Goal: Task Accomplishment & Management: Manage account settings

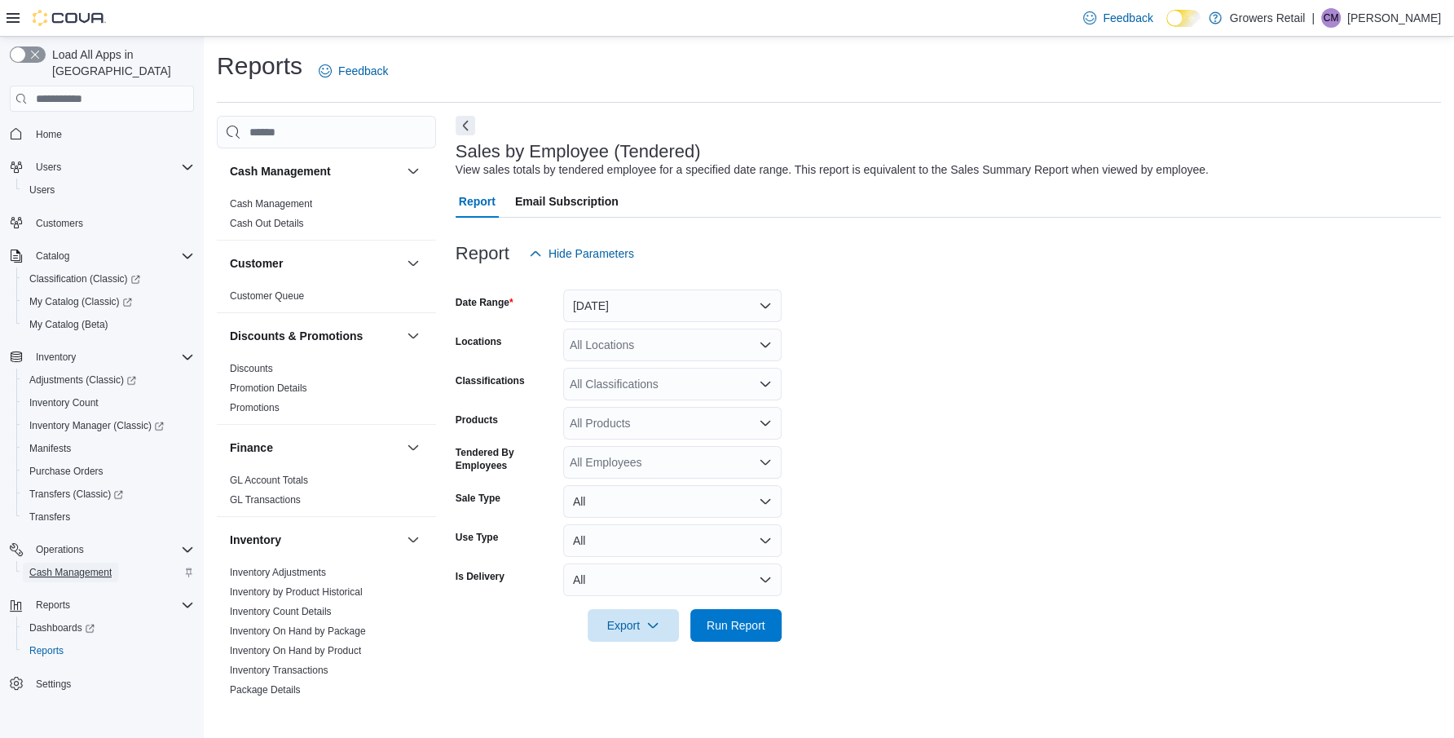
click at [101, 566] on span "Cash Management" at bounding box center [70, 572] width 82 height 13
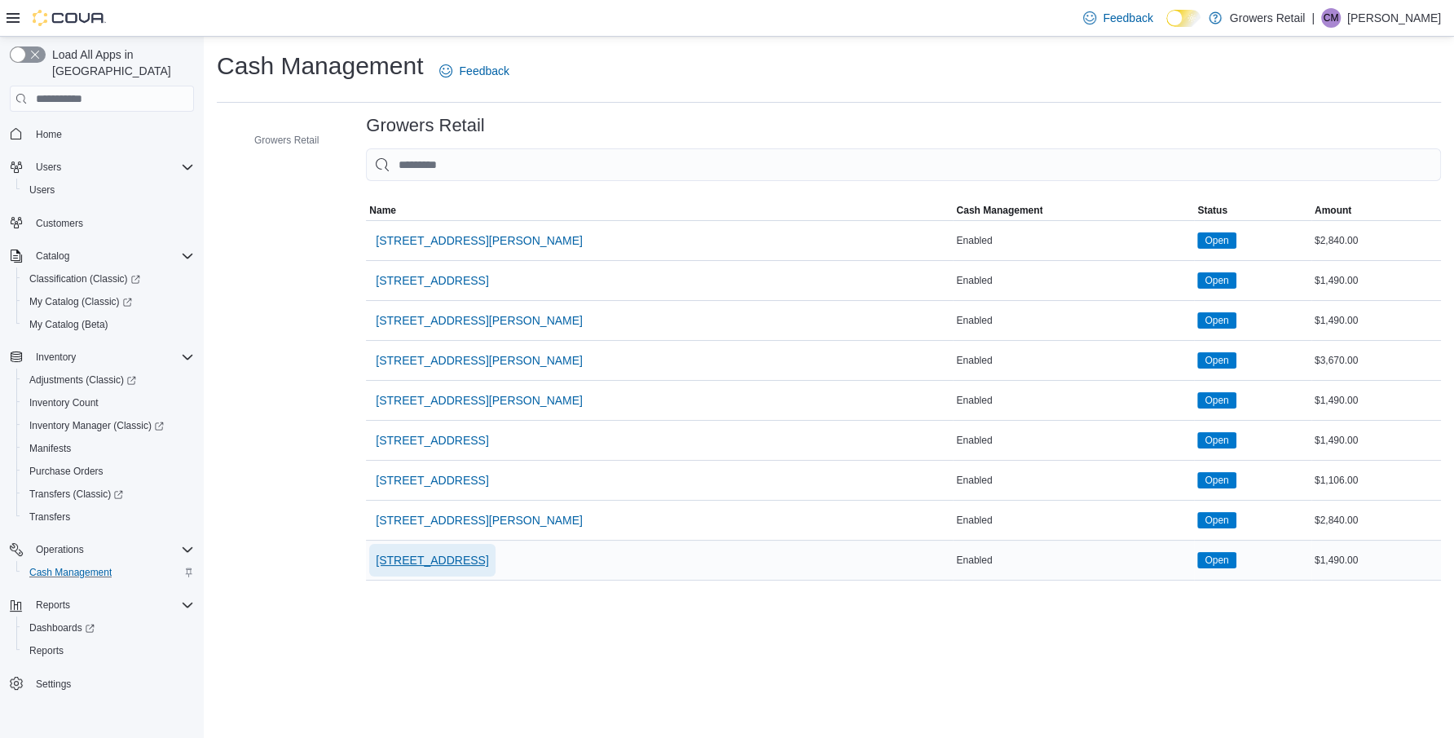
click at [478, 555] on span "[STREET_ADDRESS]" at bounding box center [432, 560] width 112 height 16
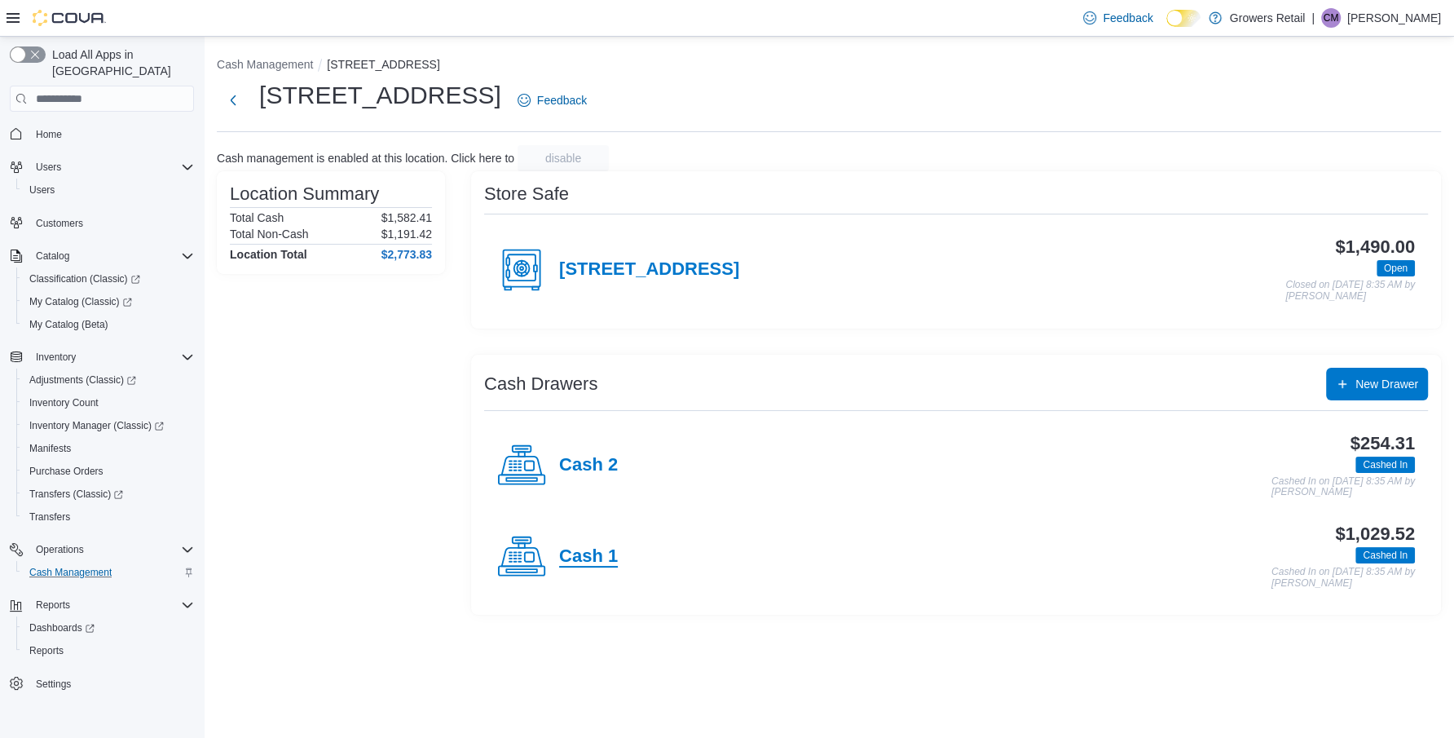
click at [599, 552] on h4 "Cash 1" at bounding box center [588, 556] width 59 height 21
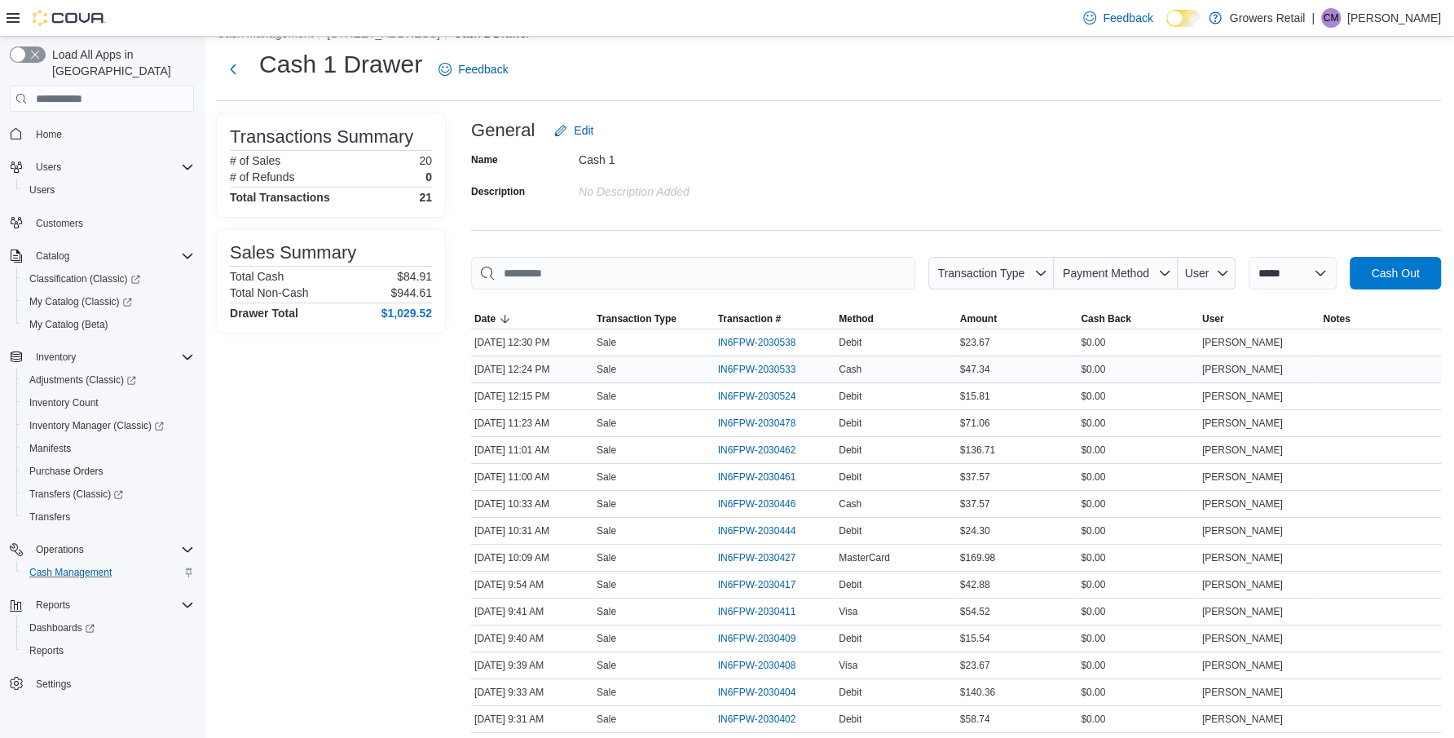
scroll to position [35, 0]
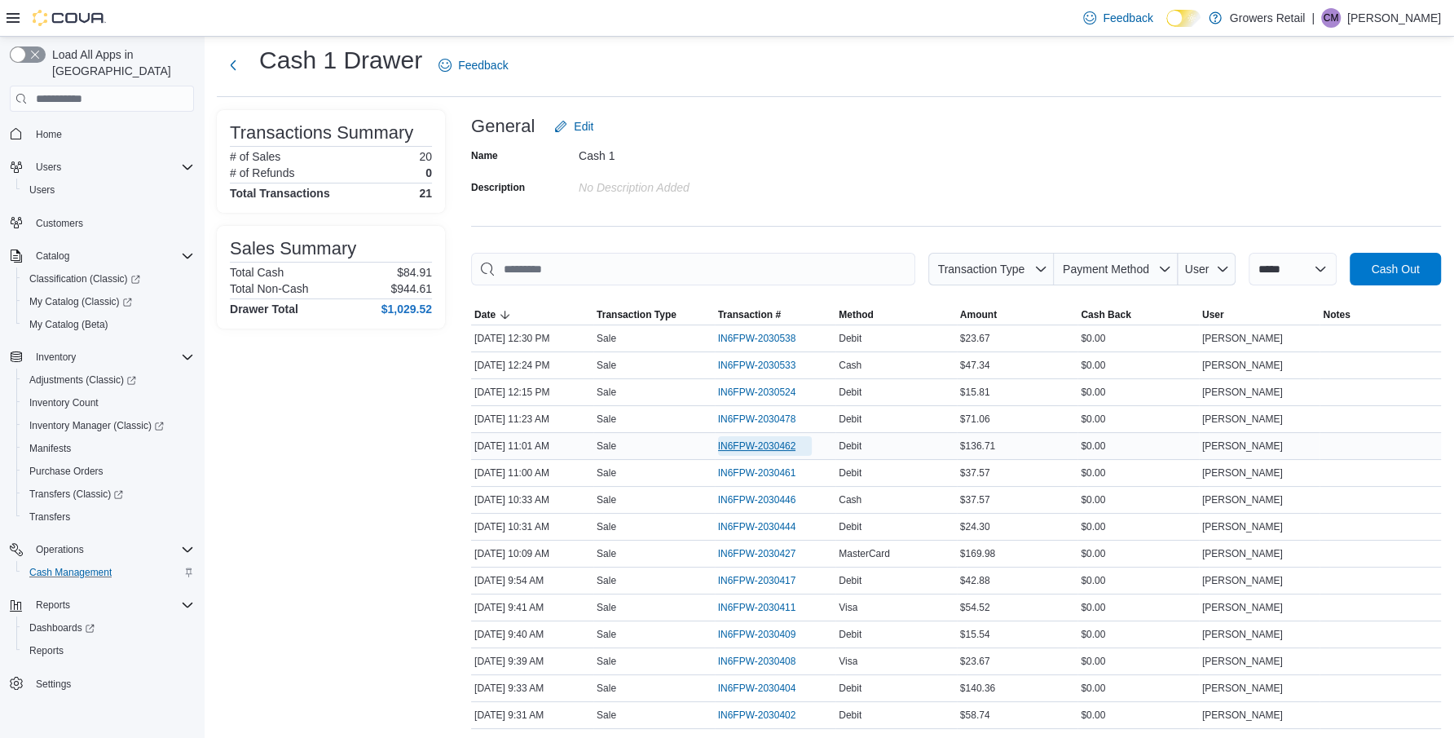
click at [769, 444] on span "IN6FPW-2030462" at bounding box center [757, 445] width 78 height 13
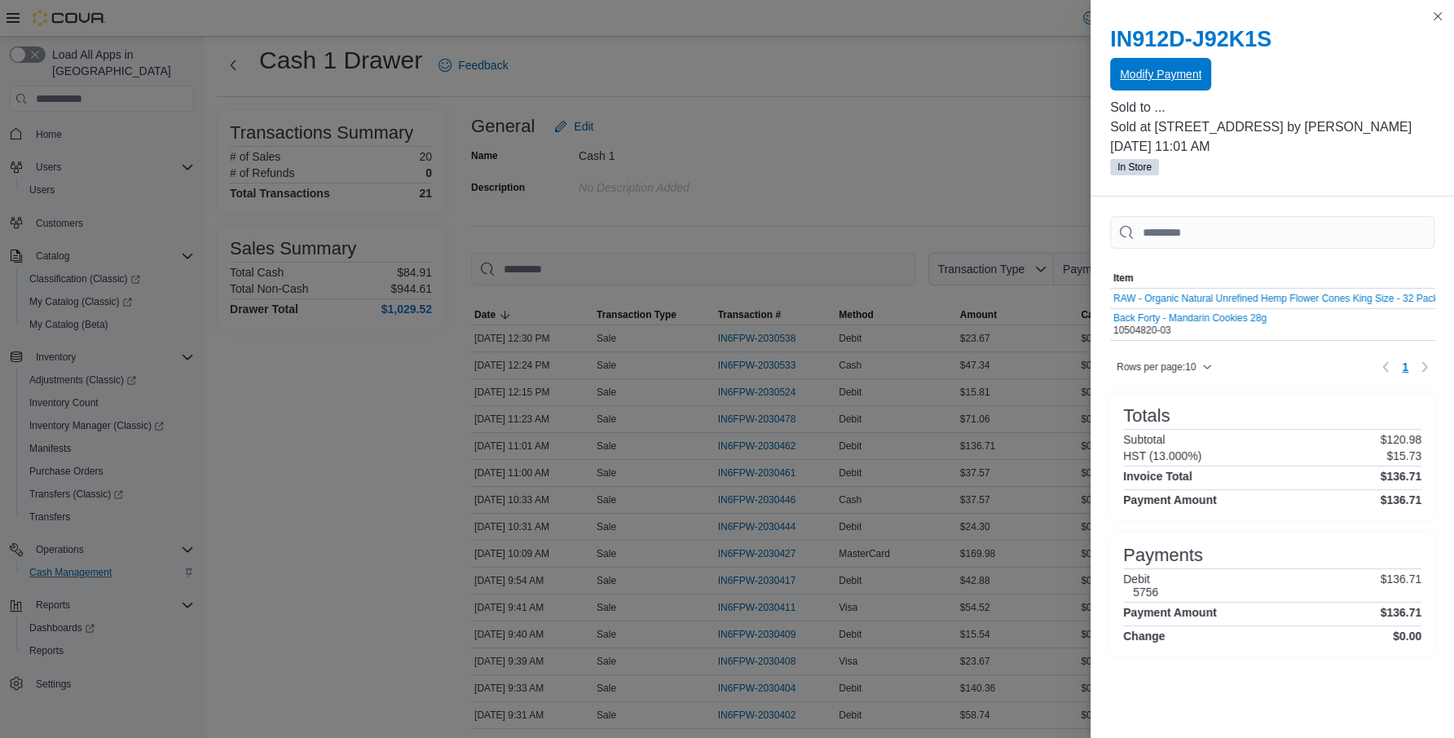
click at [1127, 86] on span "Modify Payment" at bounding box center [1161, 74] width 82 height 33
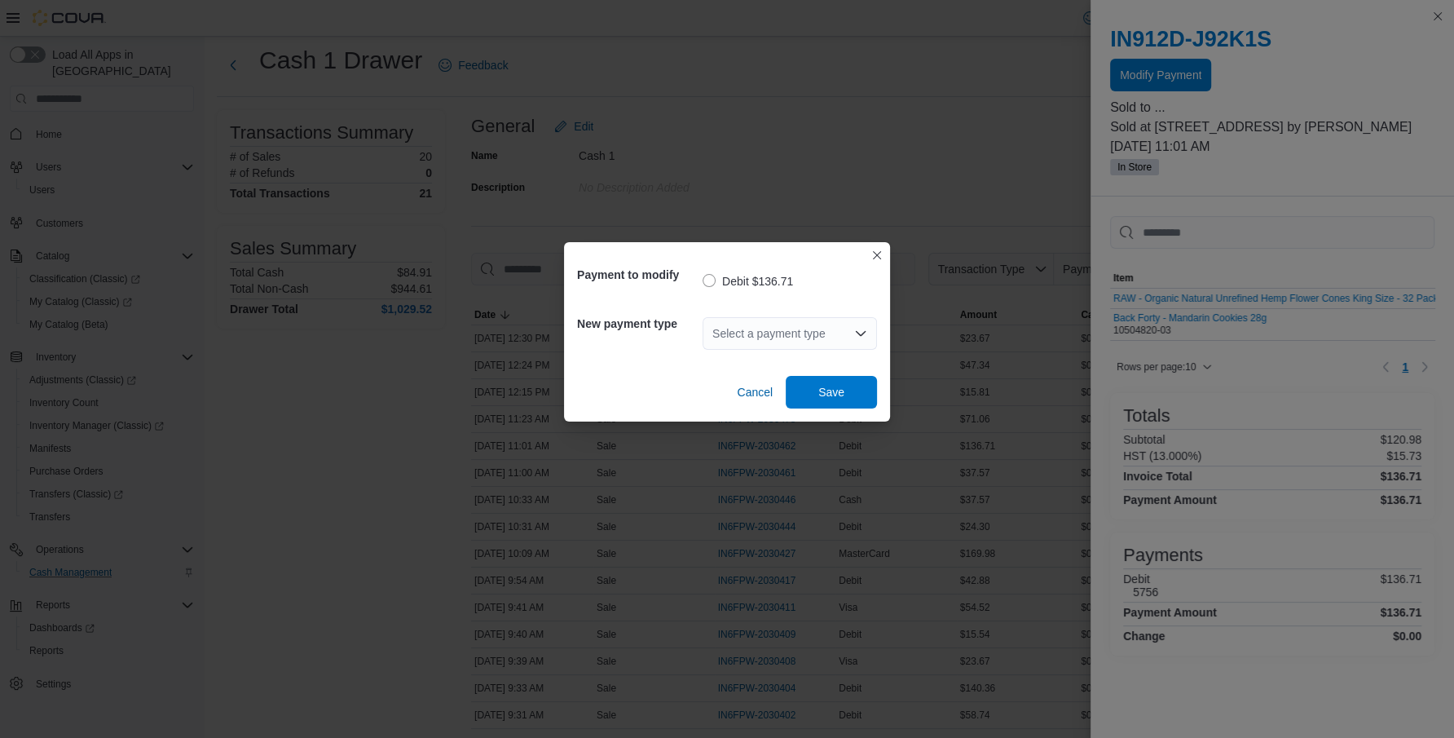
click at [809, 333] on div "Select a payment type" at bounding box center [790, 333] width 174 height 33
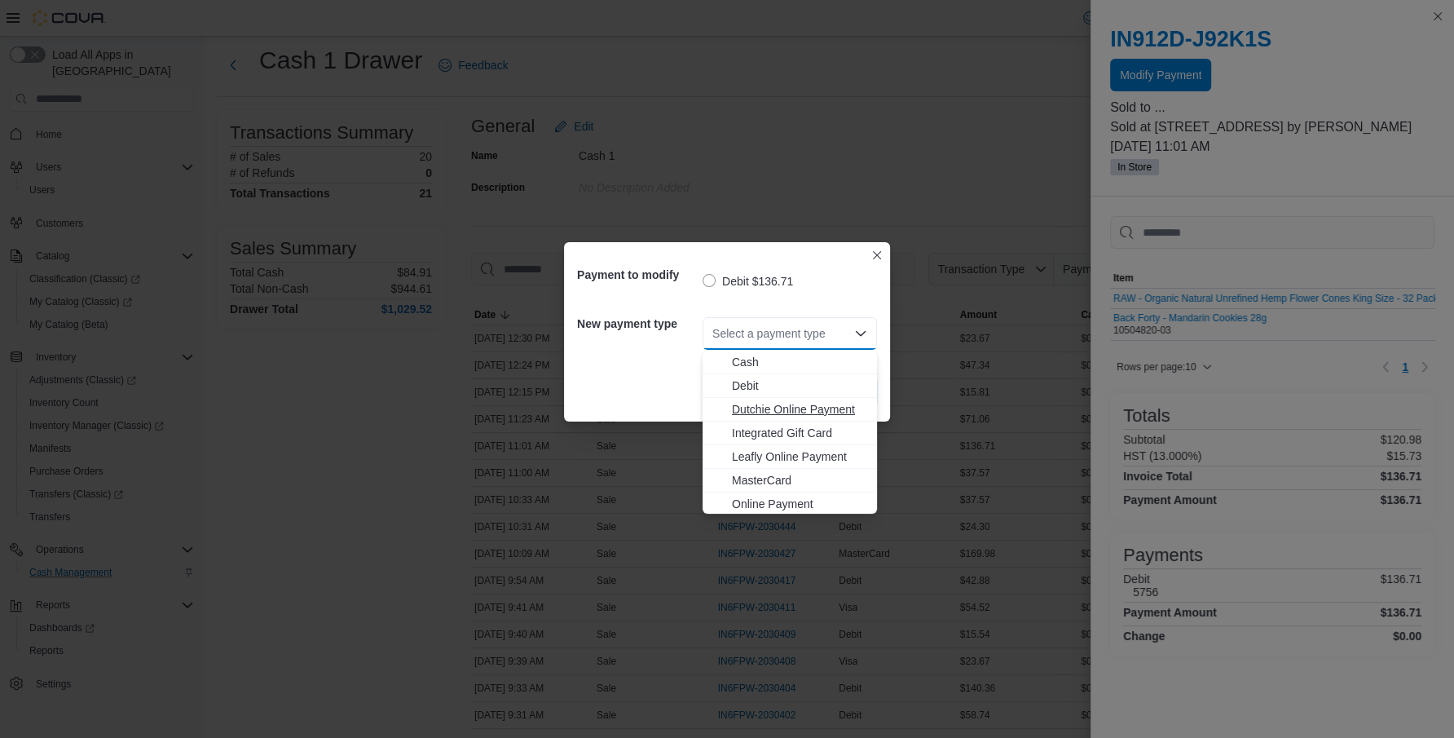
scroll to position [25, 0]
click at [785, 455] on span "MasterCard" at bounding box center [799, 455] width 135 height 16
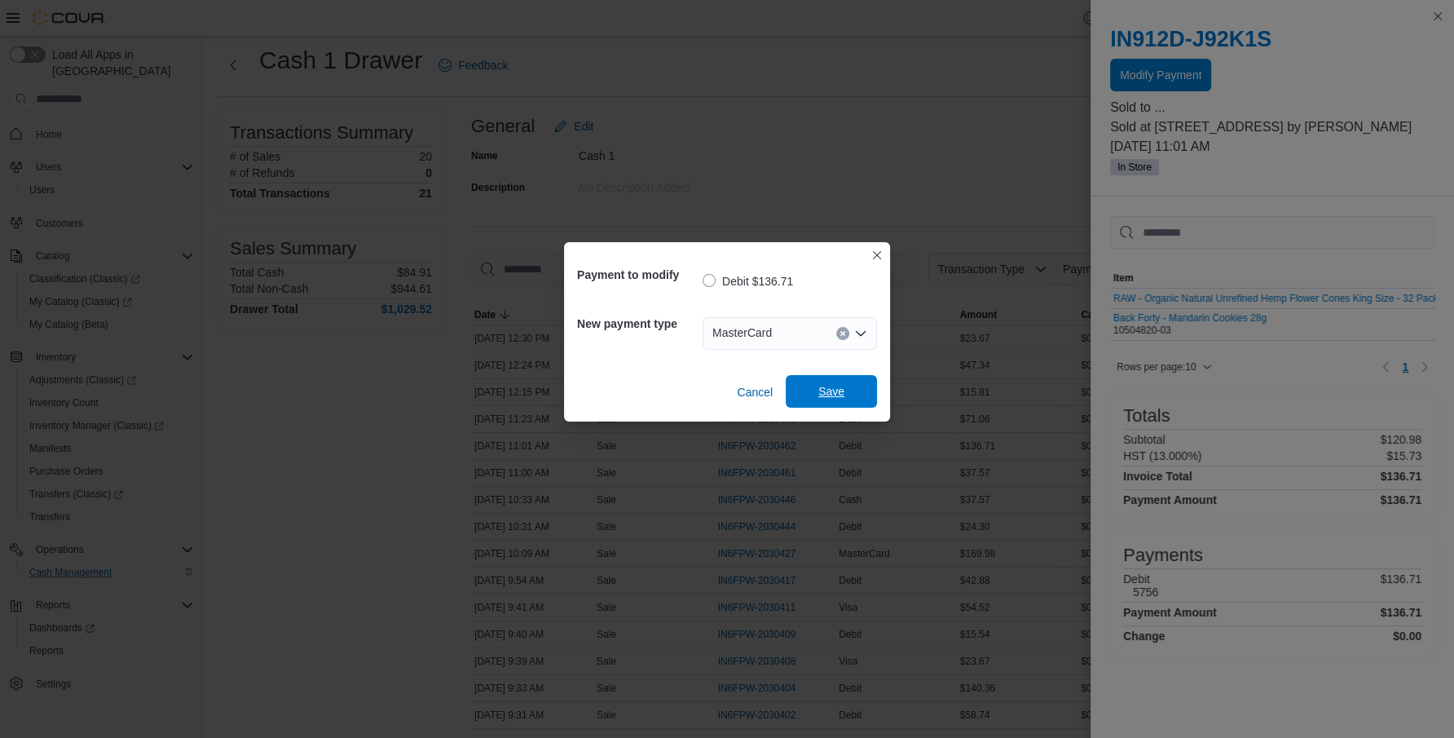
click at [840, 379] on span "Save" at bounding box center [832, 391] width 72 height 33
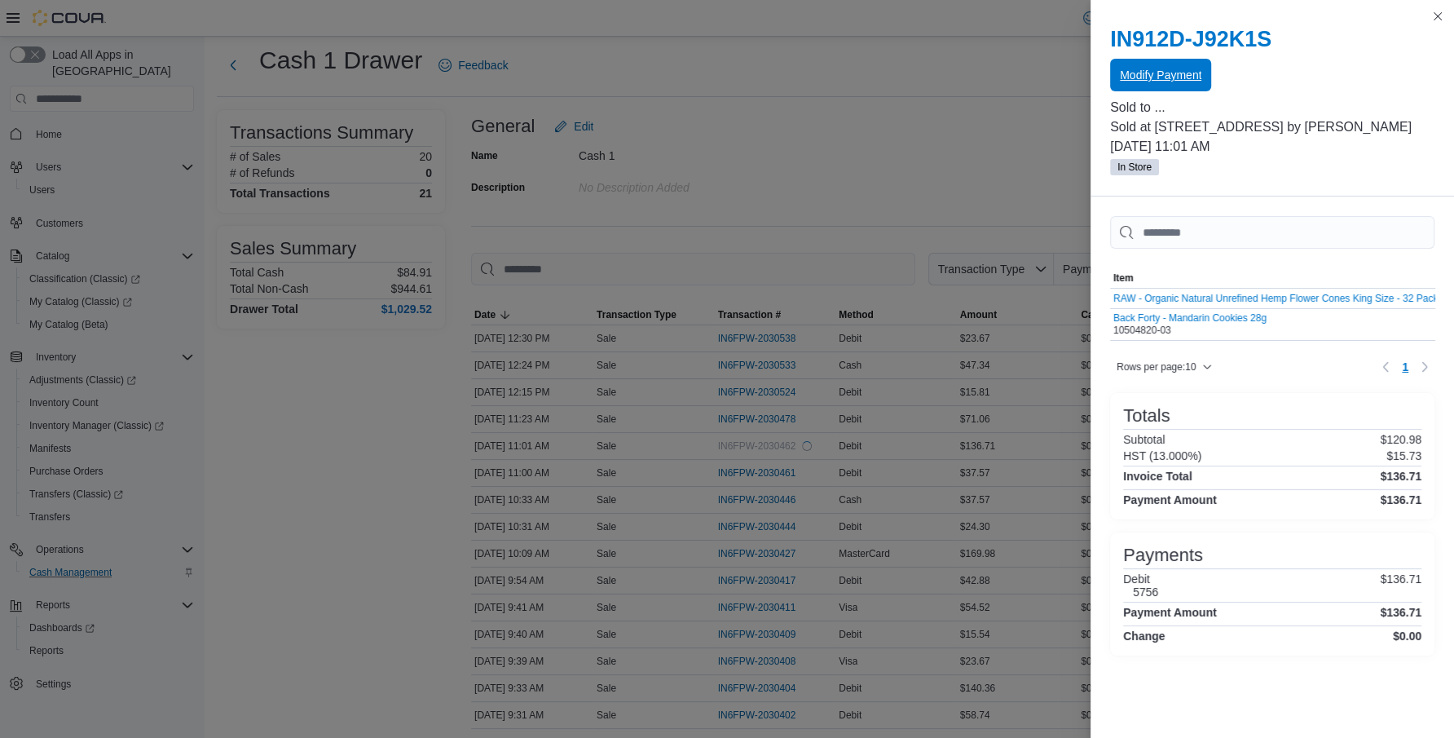
scroll to position [0, 0]
